Goal: Task Accomplishment & Management: Complete application form

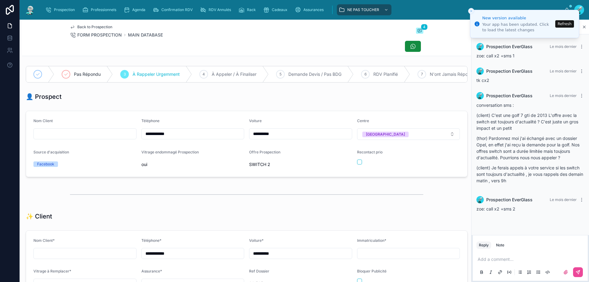
scroll to position [34, 0]
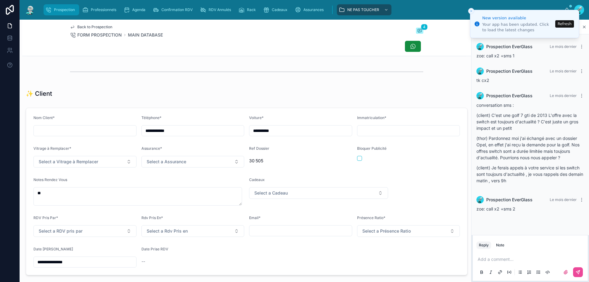
click at [66, 10] on span "Prospection" at bounding box center [64, 9] width 21 height 5
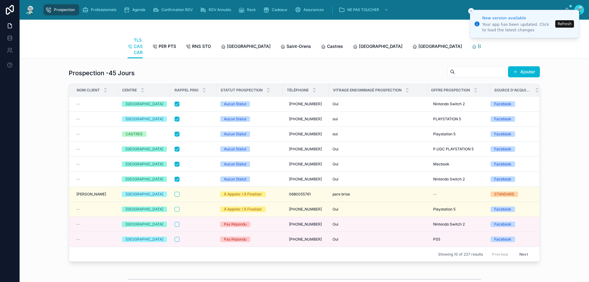
click at [472, 50] on link "[GEOGRAPHIC_DATA]" at bounding box center [497, 47] width 50 height 12
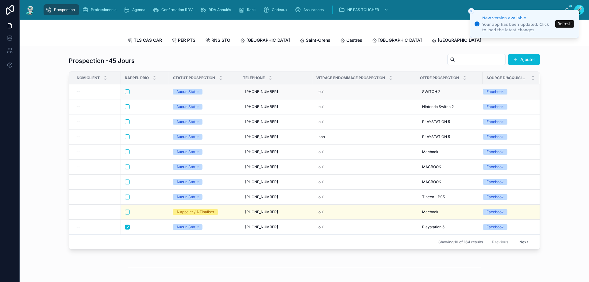
click at [146, 94] on div at bounding box center [145, 91] width 40 height 5
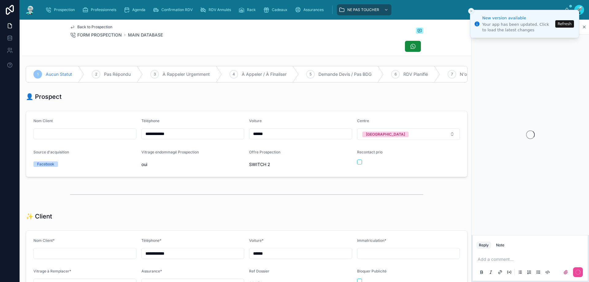
scroll to position [27, 0]
drag, startPoint x: 191, startPoint y: 138, endPoint x: 103, endPoint y: 140, distance: 88.4
click at [105, 140] on form "**********" at bounding box center [246, 144] width 441 height 66
click at [508, 260] on p at bounding box center [532, 259] width 108 height 6
click at [578, 276] on button at bounding box center [578, 272] width 10 height 10
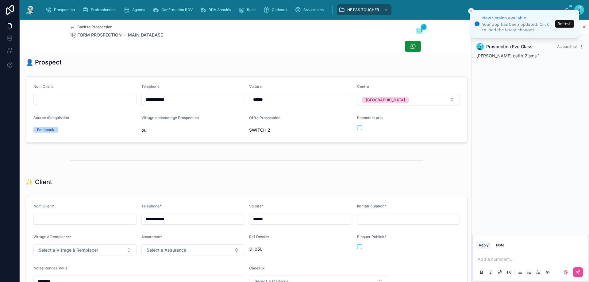
scroll to position [0, 0]
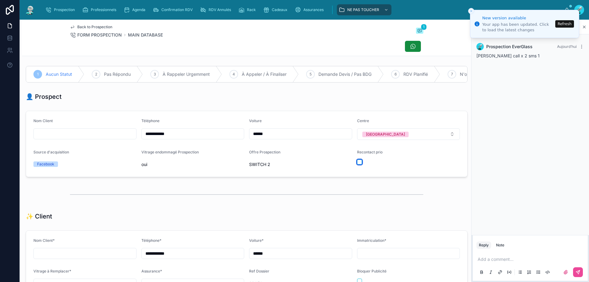
click at [357, 164] on button "button" at bounding box center [359, 162] width 5 height 5
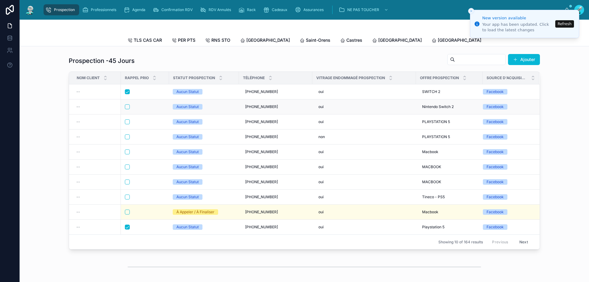
click at [146, 108] on td at bounding box center [145, 106] width 48 height 15
click at [144, 109] on div at bounding box center [145, 106] width 40 height 5
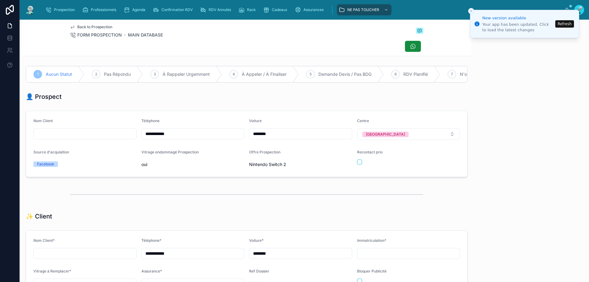
scroll to position [34, 0]
